Goal: Transaction & Acquisition: Purchase product/service

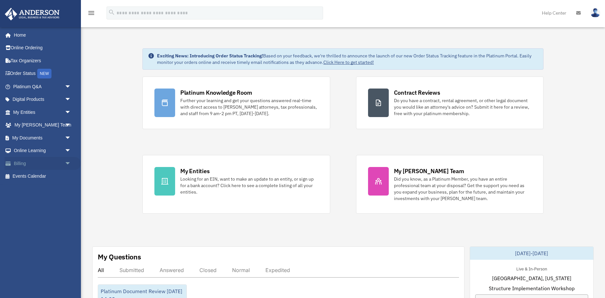
click at [67, 162] on span "arrow_drop_down" at bounding box center [71, 163] width 13 height 13
click at [51, 175] on link "$ Open Invoices" at bounding box center [45, 176] width 72 height 13
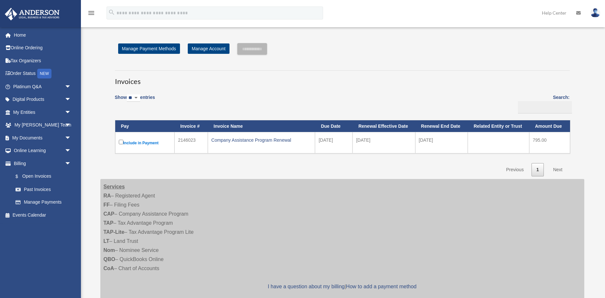
click at [132, 143] on label "Include in Payment" at bounding box center [145, 142] width 52 height 8
click at [261, 51] on input "**********" at bounding box center [252, 49] width 30 height 12
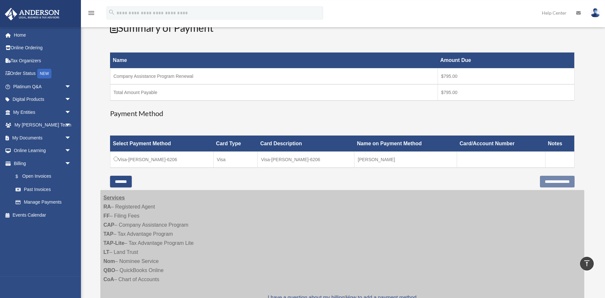
scroll to position [66, 0]
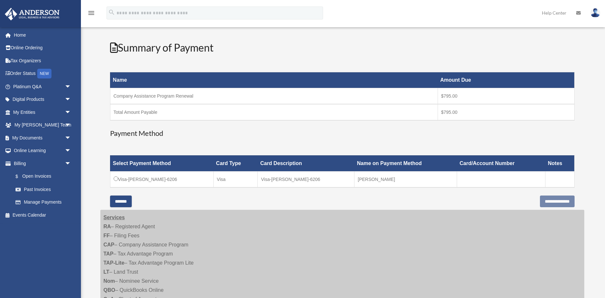
click at [152, 180] on td "Visa-[PERSON_NAME]-6206" at bounding box center [161, 179] width 103 height 16
click at [556, 200] on input "**********" at bounding box center [557, 201] width 35 height 12
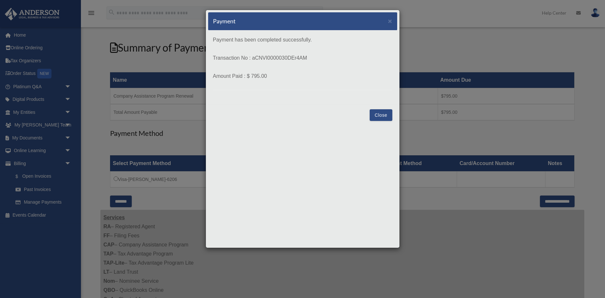
click at [386, 115] on button "Close" at bounding box center [381, 115] width 22 height 12
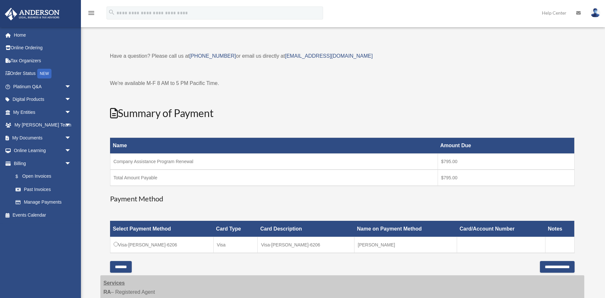
scroll to position [0, 0]
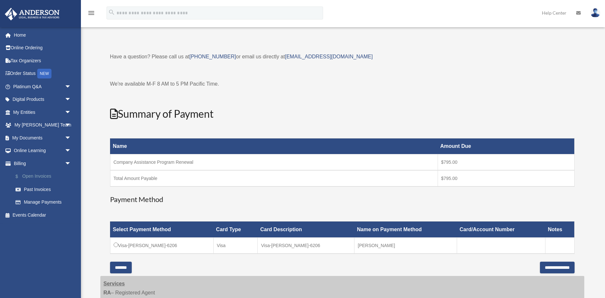
click at [39, 176] on link "$ Open Invoices" at bounding box center [45, 176] width 72 height 13
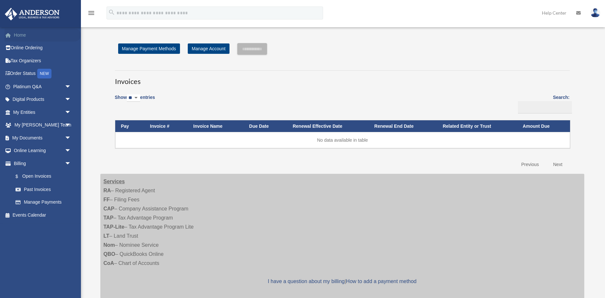
click at [24, 38] on link "Home" at bounding box center [43, 34] width 76 height 13
